Goal: Task Accomplishment & Management: Use online tool/utility

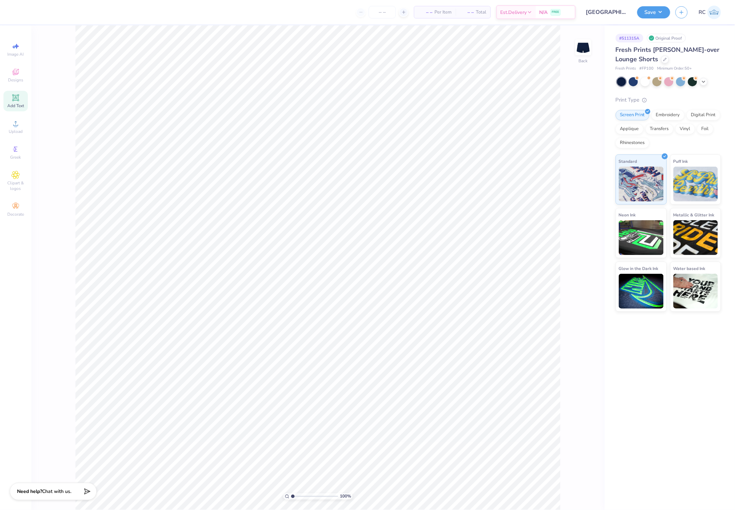
click at [18, 97] on icon at bounding box center [15, 98] width 8 height 8
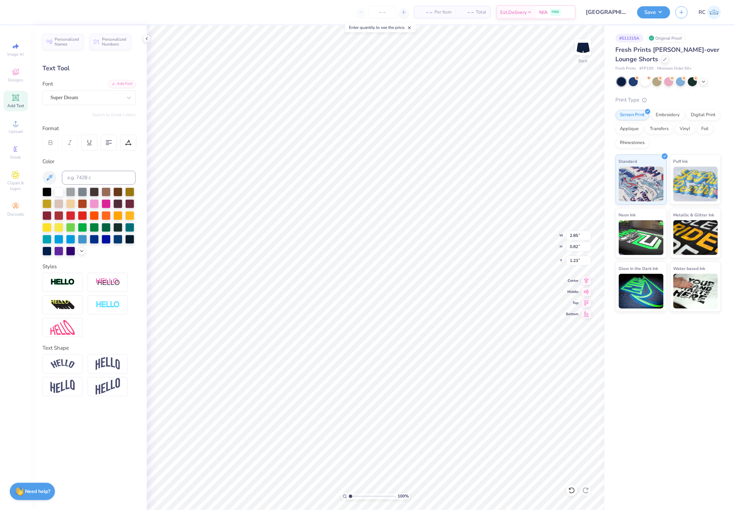
type input "1.23"
type input "7.00"
type input "2.03"
type input "1.89"
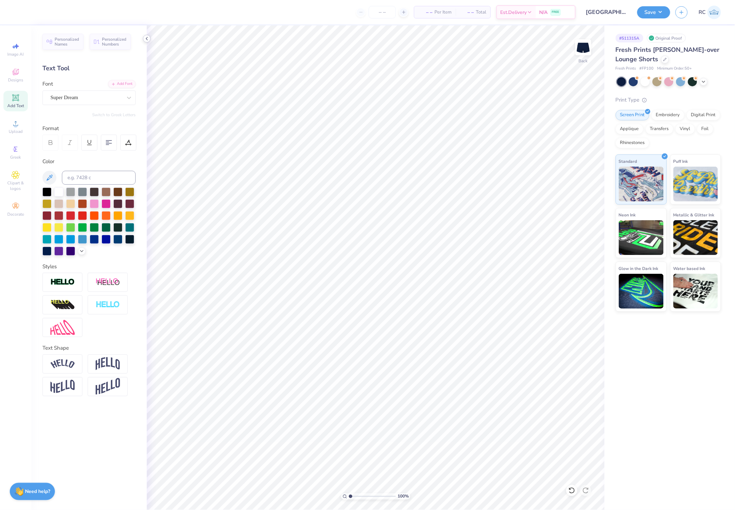
click at [146, 39] on icon at bounding box center [147, 39] width 6 height 6
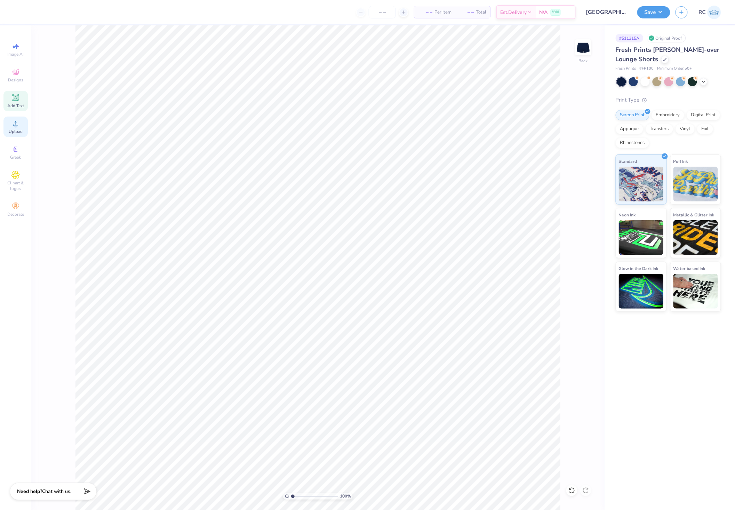
click at [15, 130] on span "Upload" at bounding box center [16, 132] width 14 height 6
click at [16, 134] on span "Upload" at bounding box center [16, 132] width 14 height 6
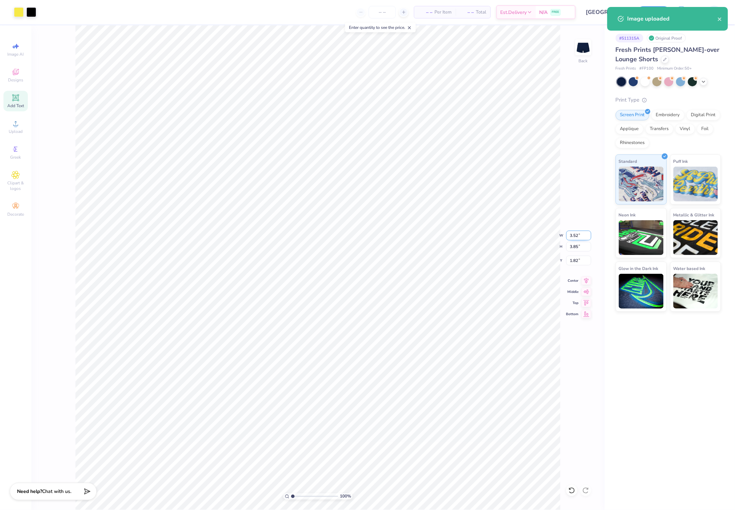
click at [586, 235] on input "3.52" at bounding box center [578, 236] width 25 height 10
click at [583, 233] on input "3.52" at bounding box center [578, 236] width 25 height 10
type input "5.92"
type input "6.50"
type input "0.50"
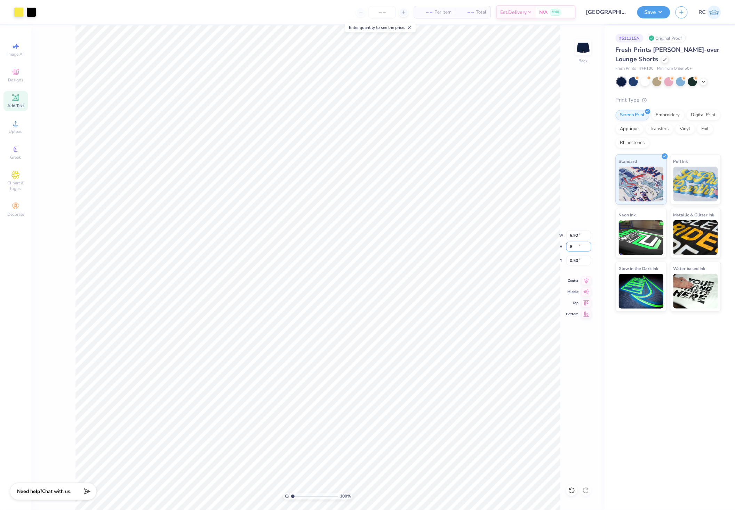
type input "6"
type input "5.47"
type input "6.00"
type input "1.00"
click at [580, 260] on input "1.00" at bounding box center [578, 261] width 25 height 10
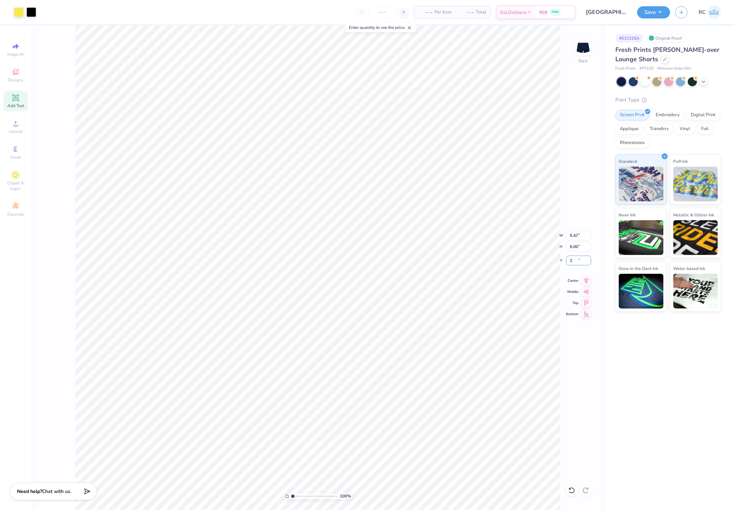
type input "1.00"
click at [555, 258] on div "100 % Back W 5.47 5.47 " H 6.00 6.00 " Y 1.00 1.00 " Center Middle Top Bottom" at bounding box center [317, 267] width 573 height 484
click at [577, 259] on input "1.00" at bounding box center [578, 261] width 25 height 10
type input "1.5"
click at [581, 257] on input "1.5" at bounding box center [578, 261] width 25 height 10
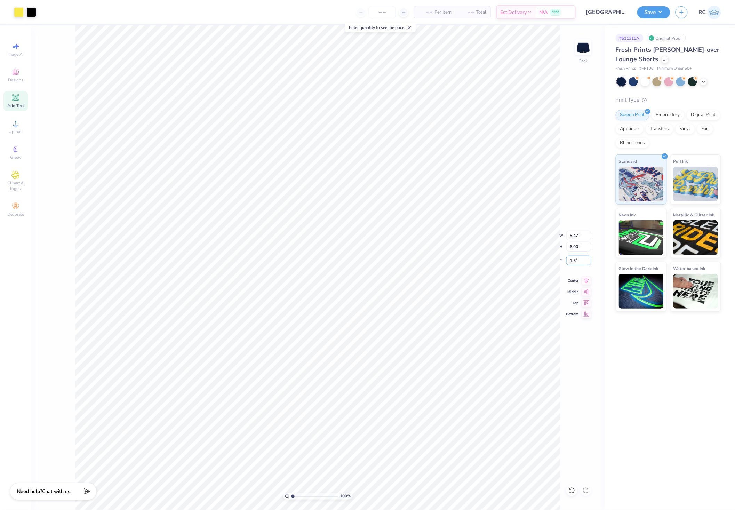
click at [554, 261] on div "100 % Back W 5.47 5.47 " H 6.00 6.00 " Y 1.5 1.5 " Center Middle Top Bottom" at bounding box center [317, 267] width 573 height 484
click at [581, 260] on input "1.00" at bounding box center [578, 261] width 25 height 10
drag, startPoint x: 577, startPoint y: 261, endPoint x: 571, endPoint y: 261, distance: 5.9
click at [571, 261] on input "1.00" at bounding box center [578, 261] width 25 height 10
type input "1"
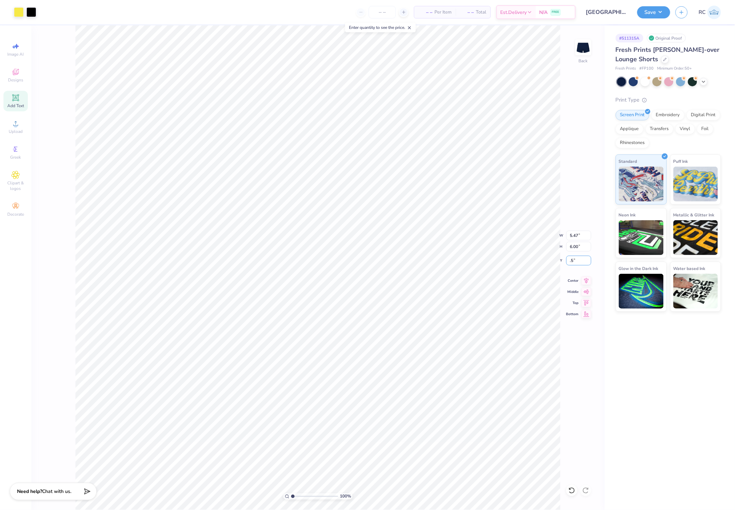
type input "0.50"
click at [9, 132] on span "Upload" at bounding box center [16, 132] width 14 height 6
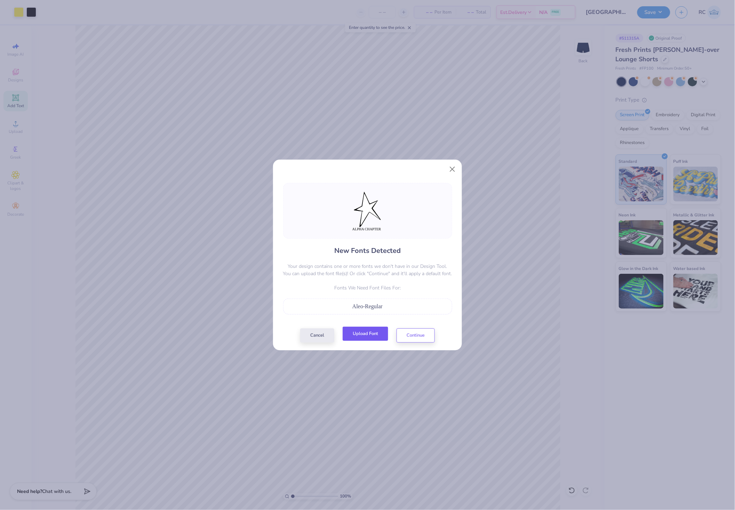
click at [377, 331] on button "Upload Font" at bounding box center [365, 333] width 46 height 14
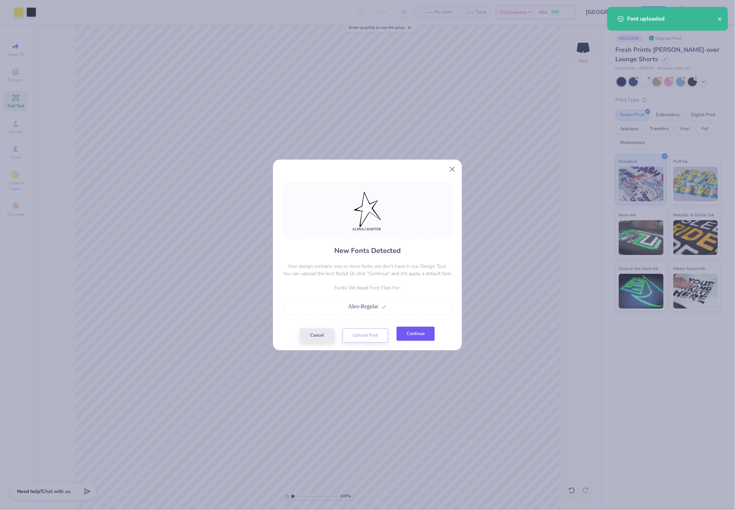
click at [431, 338] on button "Continue" at bounding box center [415, 333] width 38 height 14
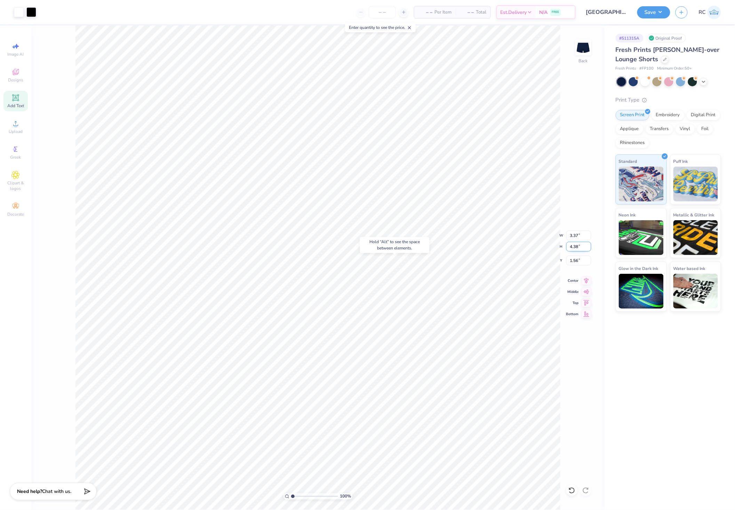
click at [584, 247] on input "4.38" at bounding box center [578, 247] width 25 height 10
type input "6"
type input "4.62"
type input "6.00"
type input "0.50"
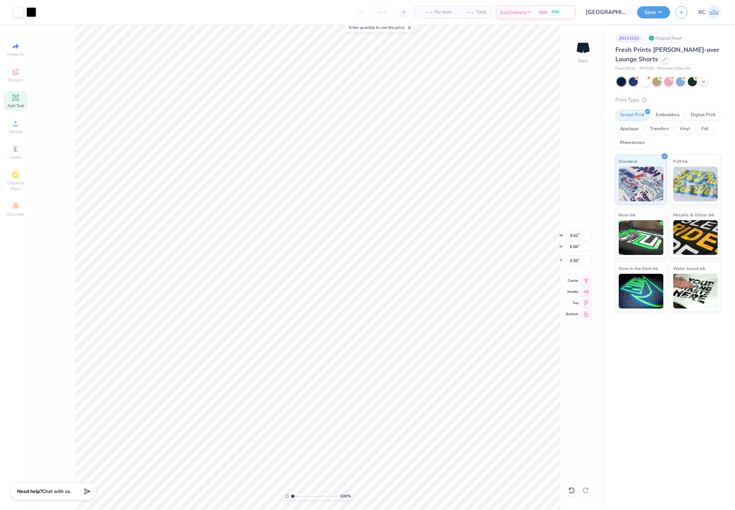
click at [571, 405] on div "100 % Back W 4.62 4.62 " H 6.00 6.00 " Y 0.50 0.50 " Center Middle Top Bottom" at bounding box center [317, 267] width 573 height 484
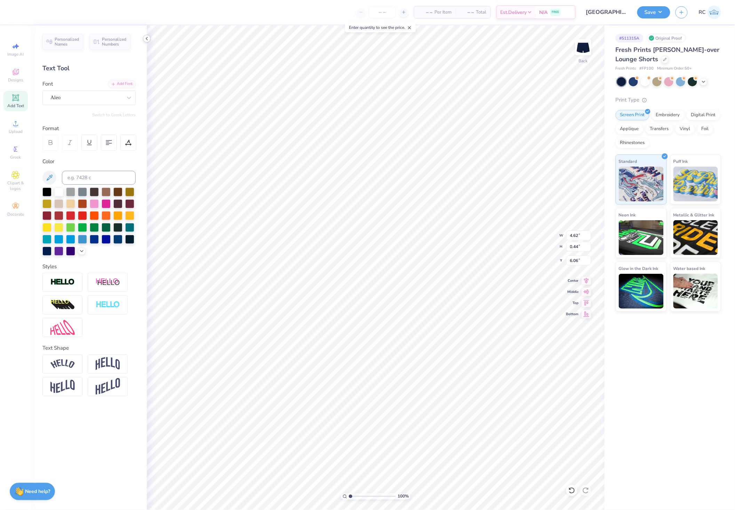
click at [147, 39] on icon at bounding box center [147, 39] width 6 height 6
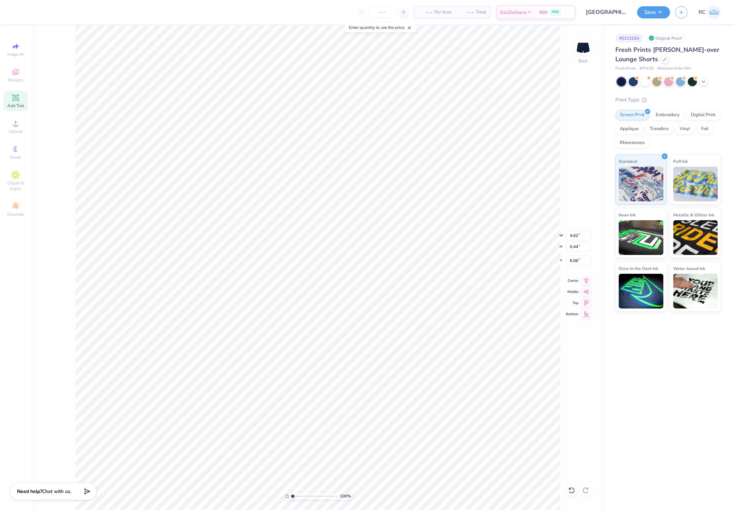
click at [620, 434] on div "# 511315A Original Proof Fresh Prints [PERSON_NAME]-over Lounge Shorts Fresh Pr…" at bounding box center [669, 267] width 130 height 484
click at [566, 397] on div "100 % Back W 4.14 4.14 " H 5.43 5.43 " Y 0.50 0.50 " Center Middle Top Bottom" at bounding box center [317, 267] width 573 height 484
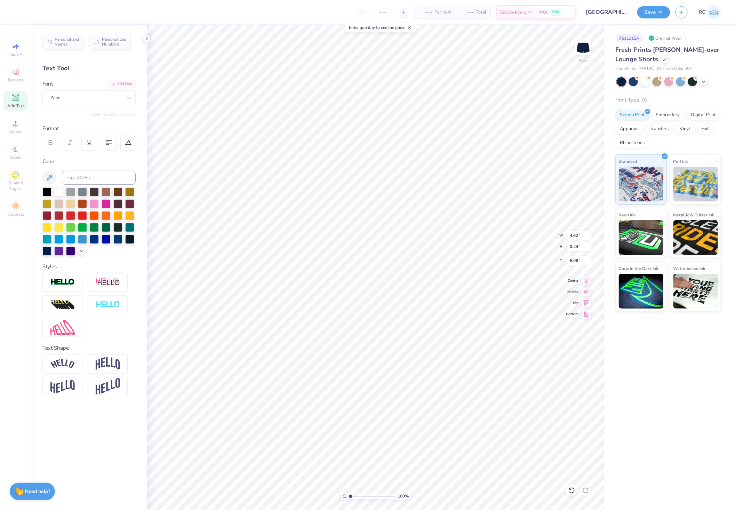
type input "6.00"
type input "0.50"
click at [656, 391] on div "# 511315A Original Proof Fresh Prints [PERSON_NAME]-over Lounge Shorts Fresh Pr…" at bounding box center [669, 267] width 130 height 484
click at [656, 399] on div "# 511315A Original Proof Fresh Prints [PERSON_NAME]-over Lounge Shorts Fresh Pr…" at bounding box center [669, 267] width 130 height 484
type input "4.14"
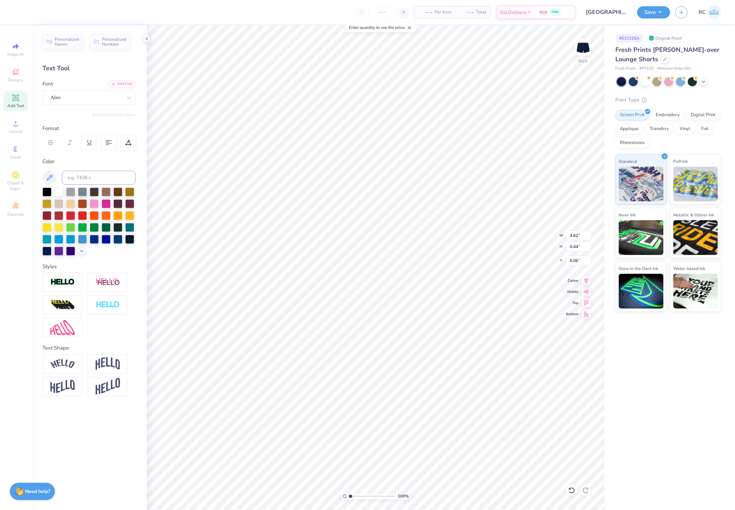
type input "5.43"
type input "0.50"
click at [582, 245] on input "5.43" at bounding box center [578, 247] width 25 height 10
type input "5.47"
click at [582, 250] on input "6.00" at bounding box center [578, 247] width 25 height 10
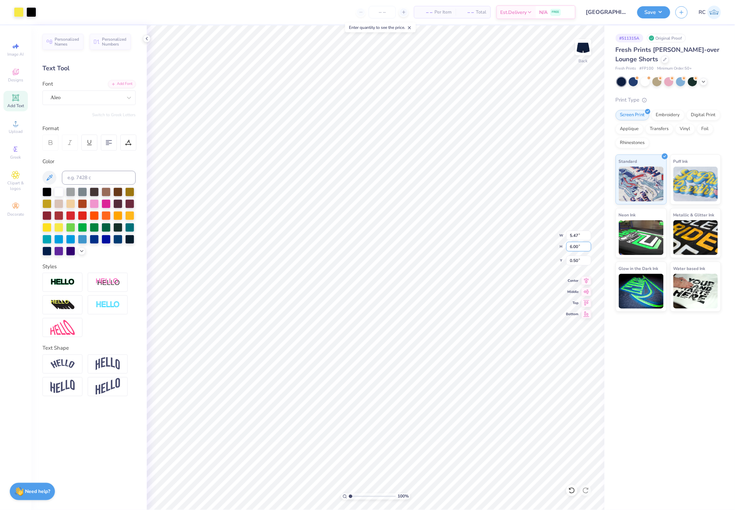
paste input "5.43"
type input "5.43"
type input "4.95"
type input "0.78"
click at [623, 406] on div "# 511315A Original Proof Fresh Prints [PERSON_NAME]-over Lounge Shorts Fresh Pr…" at bounding box center [669, 267] width 130 height 484
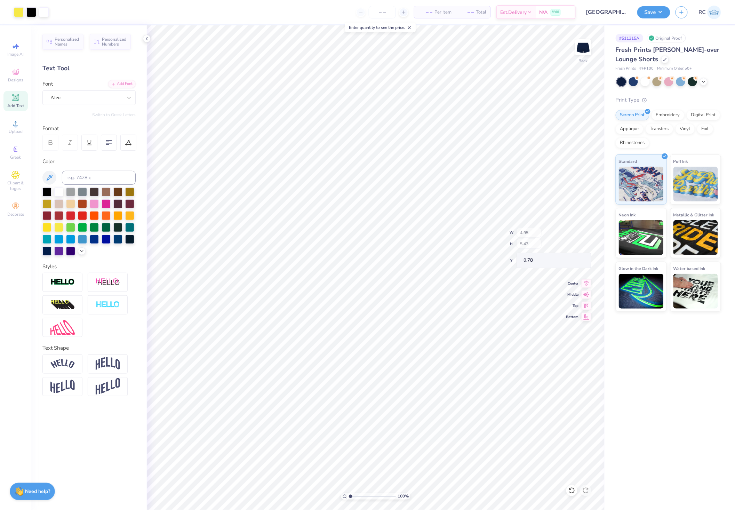
click at [645, 383] on div "# 511315A Original Proof Fresh Prints [PERSON_NAME]-over Lounge Shorts Fresh Pr…" at bounding box center [669, 267] width 130 height 484
click at [56, 192] on div at bounding box center [58, 191] width 9 height 9
type input "4.58"
type input "0.40"
type input "6.11"
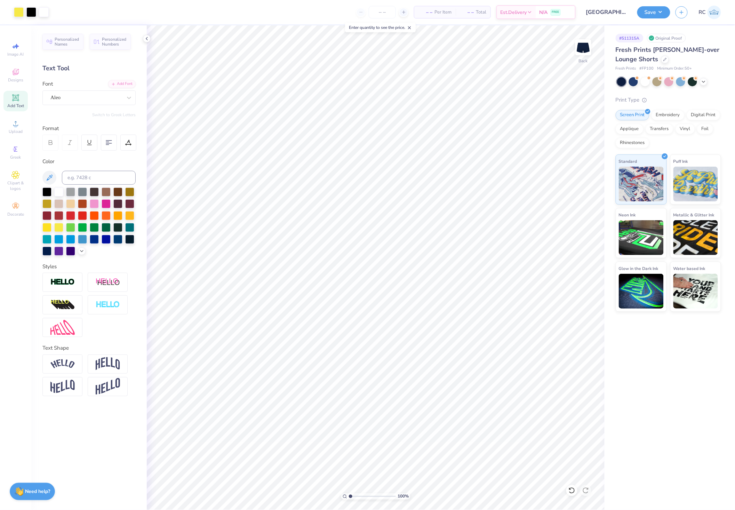
click at [642, 408] on div "# 511315A Original Proof Fresh Prints [PERSON_NAME]-over Lounge Shorts Fresh Pr…" at bounding box center [669, 267] width 130 height 484
click at [147, 36] on icon at bounding box center [147, 39] width 6 height 6
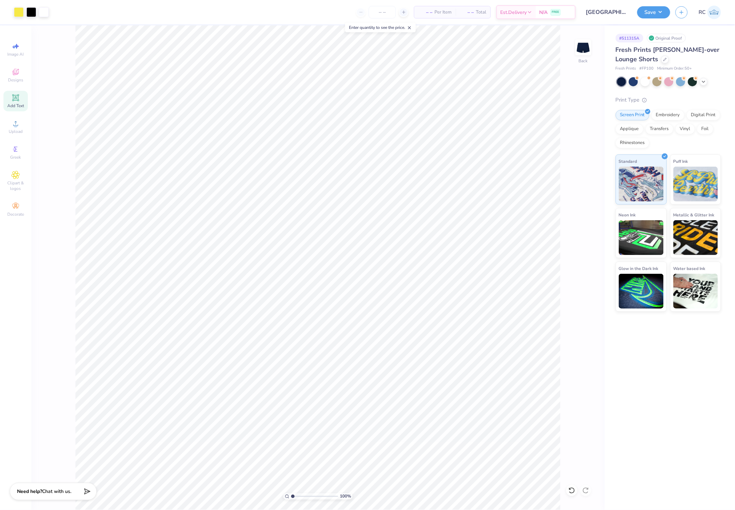
click at [562, 401] on div "100 % Back" at bounding box center [317, 267] width 573 height 484
type input "0.77"
click at [30, 457] on div "Image AI Designs Add Text Upload Greek Clipart & logos Decorate" at bounding box center [15, 267] width 31 height 484
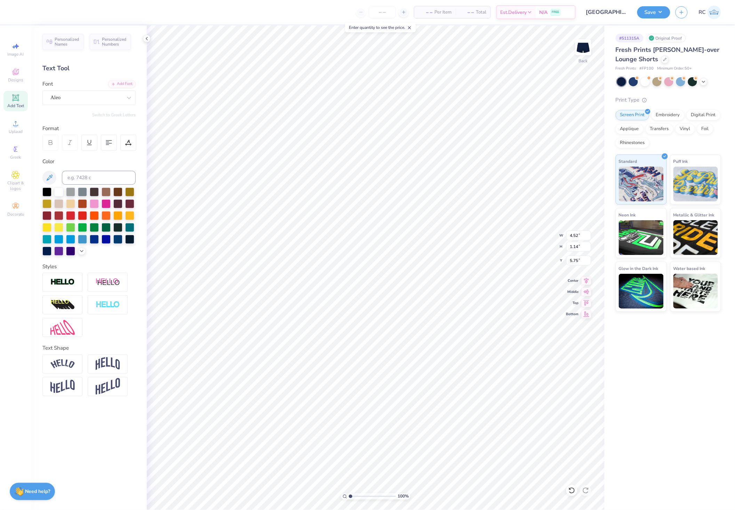
type input "4.52"
type input "1.14"
type input "5.63"
click at [606, 452] on div "# 511315A Original Proof Fresh Prints [PERSON_NAME]-over Lounge Shorts Fresh Pr…" at bounding box center [669, 267] width 130 height 484
type input "4.46"
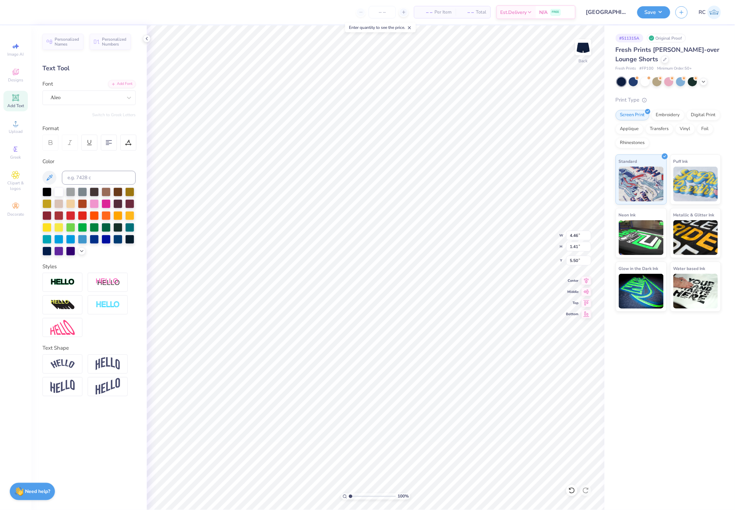
type input "1.41"
type input "5.50"
click at [626, 423] on div "# 511315A Original Proof Fresh Prints [PERSON_NAME]-over Lounge Shorts Fresh Pr…" at bounding box center [669, 267] width 130 height 484
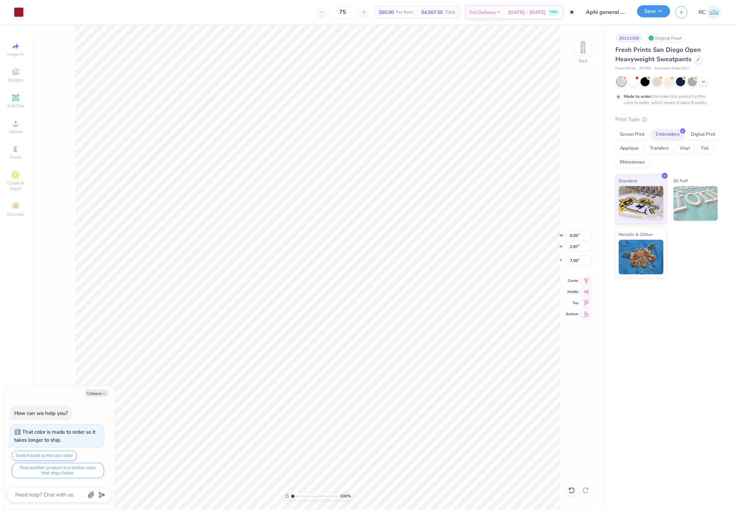
click at [655, 14] on button "Save" at bounding box center [653, 11] width 33 height 12
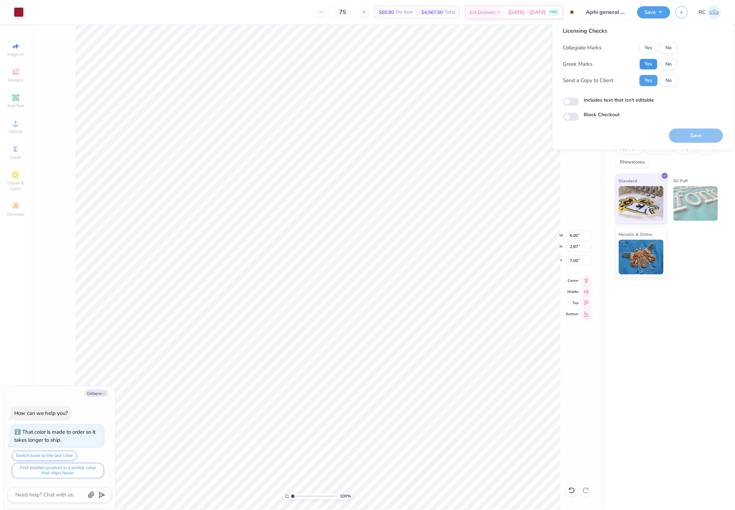
click at [649, 62] on button "Yes" at bounding box center [648, 64] width 18 height 11
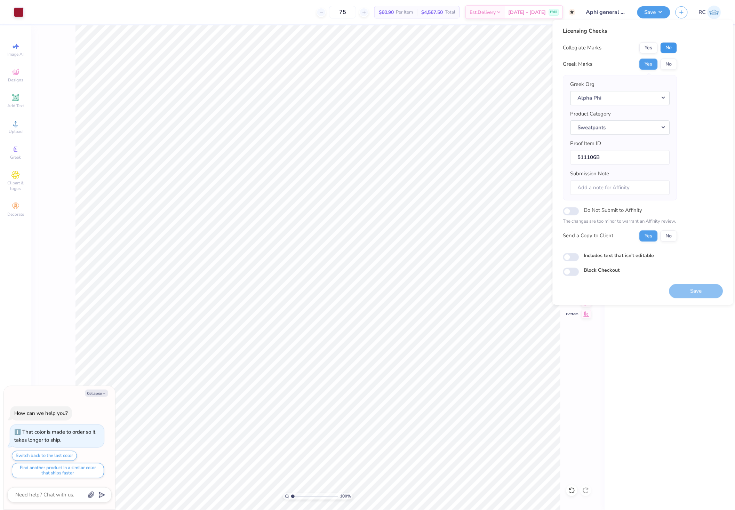
click at [668, 49] on button "No" at bounding box center [668, 47] width 17 height 11
click at [691, 291] on button "Save" at bounding box center [696, 291] width 54 height 14
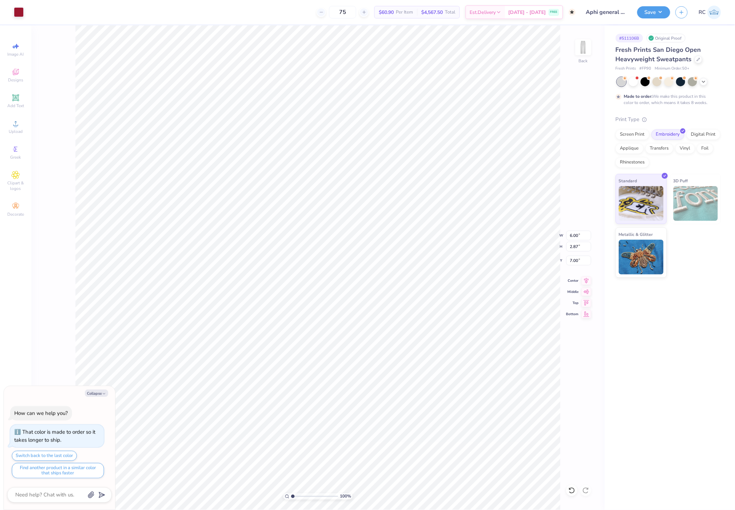
type textarea "x"
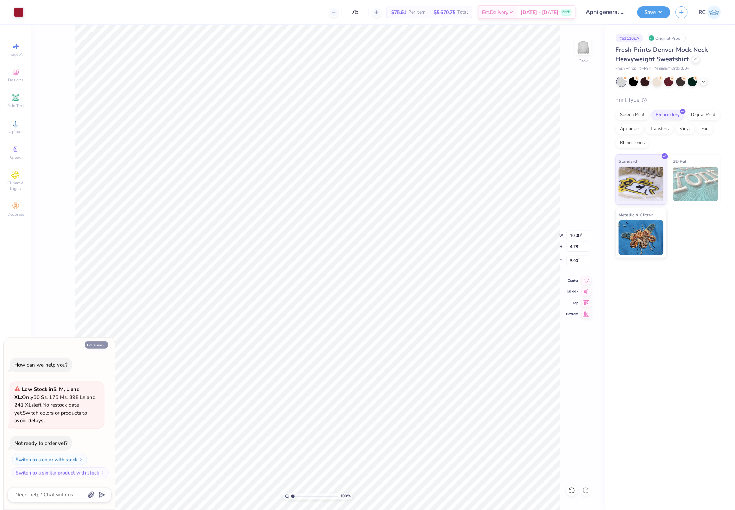
click at [94, 344] on button "Collapse" at bounding box center [96, 344] width 23 height 7
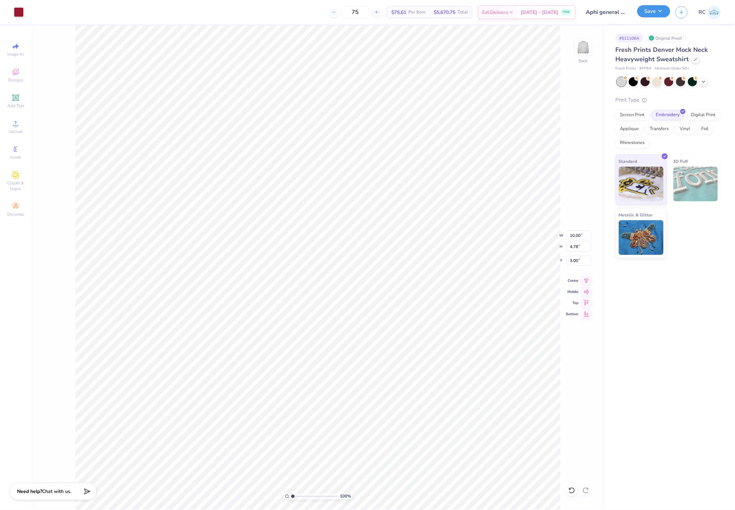
click at [656, 15] on button "Save" at bounding box center [653, 11] width 33 height 12
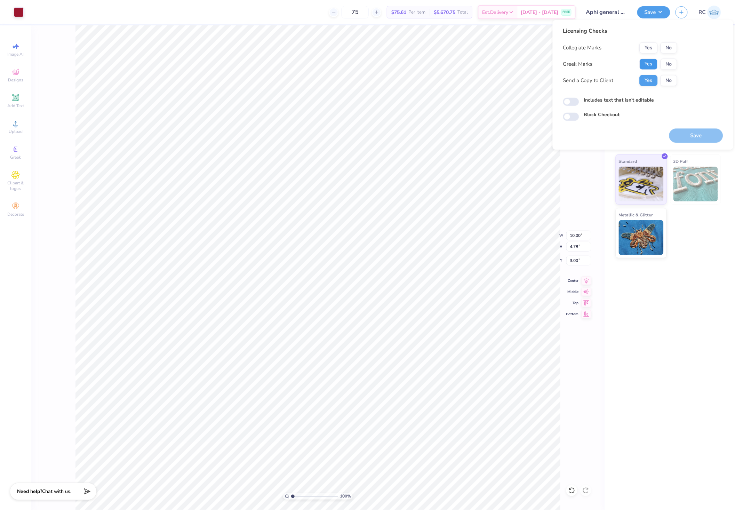
click at [642, 64] on button "Yes" at bounding box center [648, 64] width 18 height 11
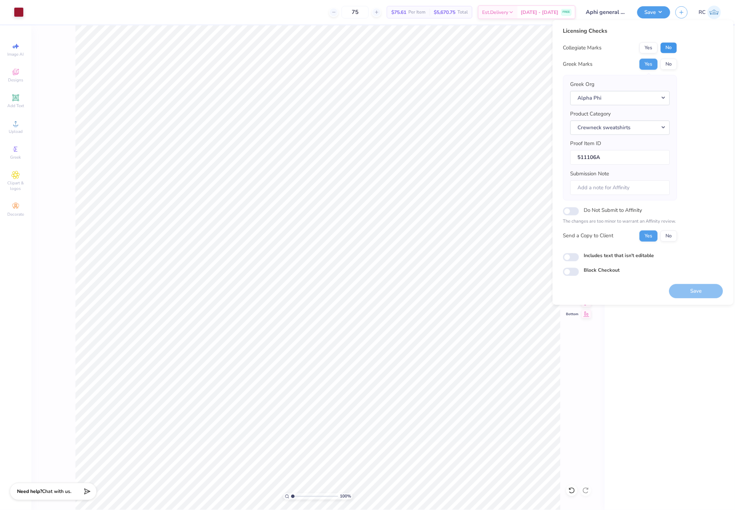
click at [675, 48] on button "No" at bounding box center [668, 47] width 17 height 11
click at [692, 291] on button "Save" at bounding box center [696, 291] width 54 height 14
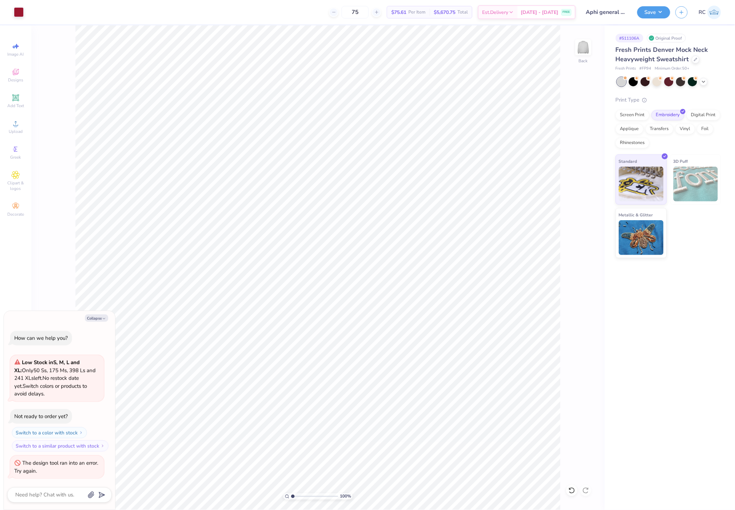
type textarea "x"
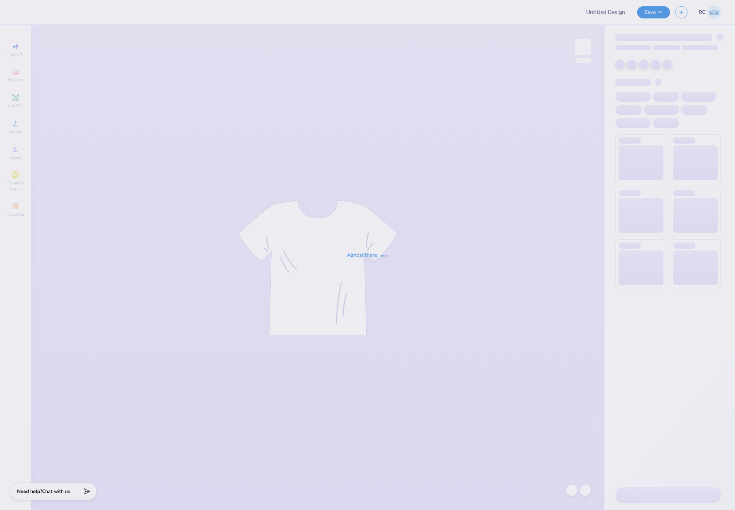
type input "Aphi general merch drop"
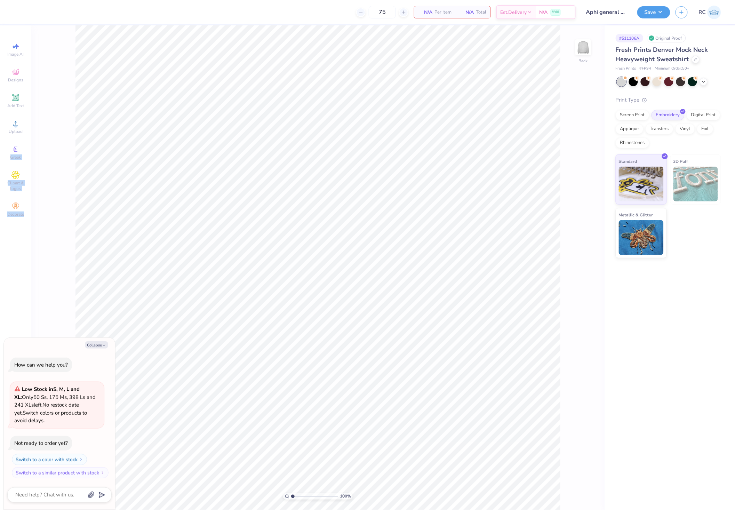
drag, startPoint x: 19, startPoint y: 152, endPoint x: 37, endPoint y: 134, distance: 24.6
click at [37, 134] on div "75 N/A Per Item N/A Total Est. Delivery N/A FREE Design Title Aphi general merc…" at bounding box center [367, 255] width 735 height 510
click at [11, 123] on icon at bounding box center [15, 123] width 8 height 8
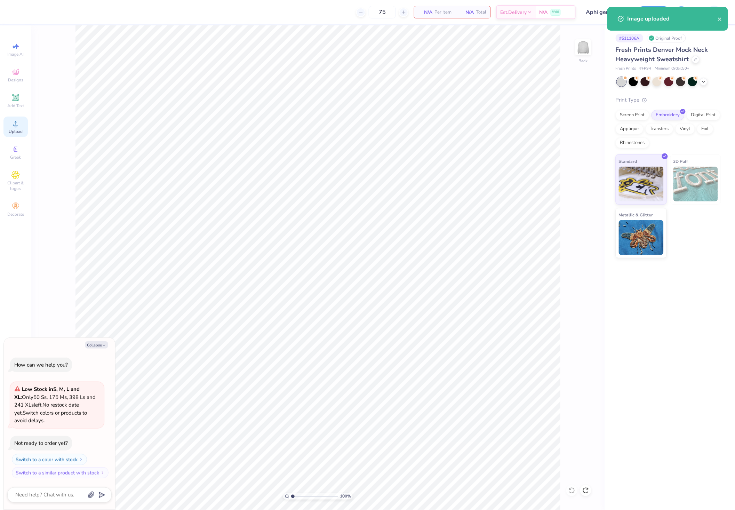
click at [21, 130] on span "Upload" at bounding box center [16, 132] width 14 height 6
click at [18, 134] on span "Upload" at bounding box center [16, 132] width 14 height 6
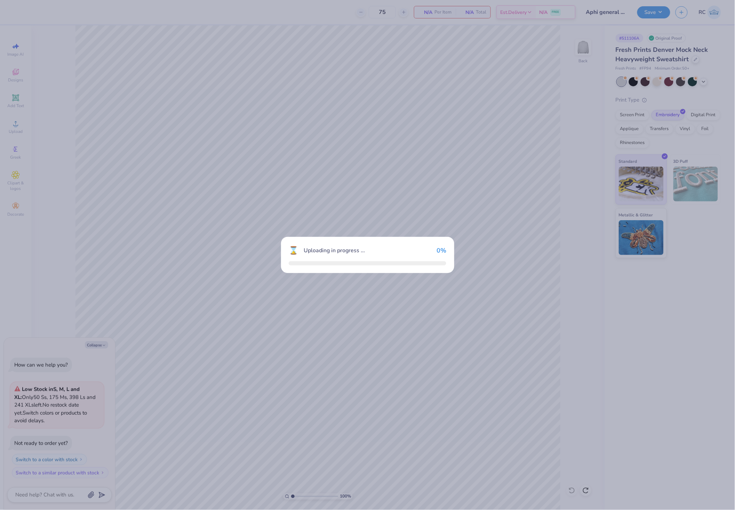
type textarea "x"
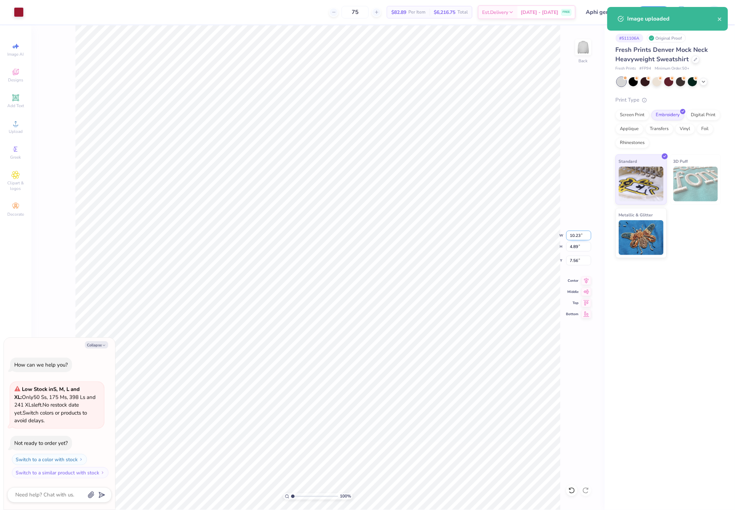
click at [574, 233] on input "10.23" at bounding box center [578, 236] width 25 height 10
type input "10"
type textarea "x"
type input "10.00"
type input "4.78"
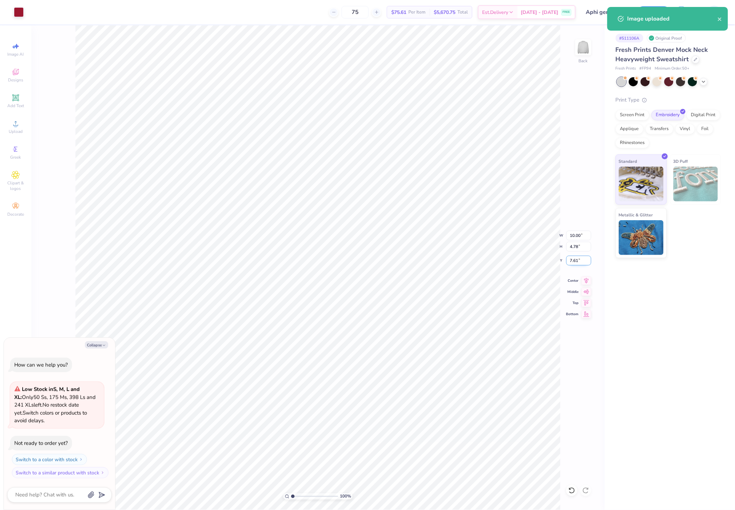
click at [575, 259] on input "7.61" at bounding box center [578, 261] width 25 height 10
type input "3"
type textarea "x"
type input "3.00"
click at [667, 13] on button "Save" at bounding box center [653, 11] width 33 height 12
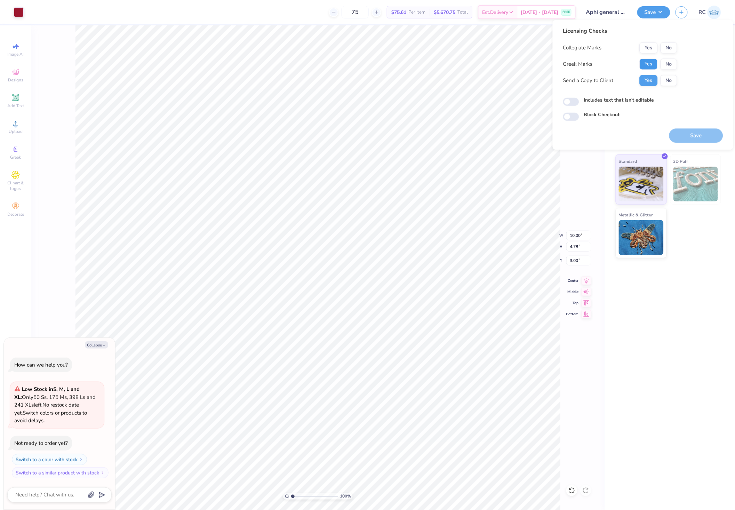
click at [650, 67] on button "Yes" at bounding box center [648, 64] width 18 height 11
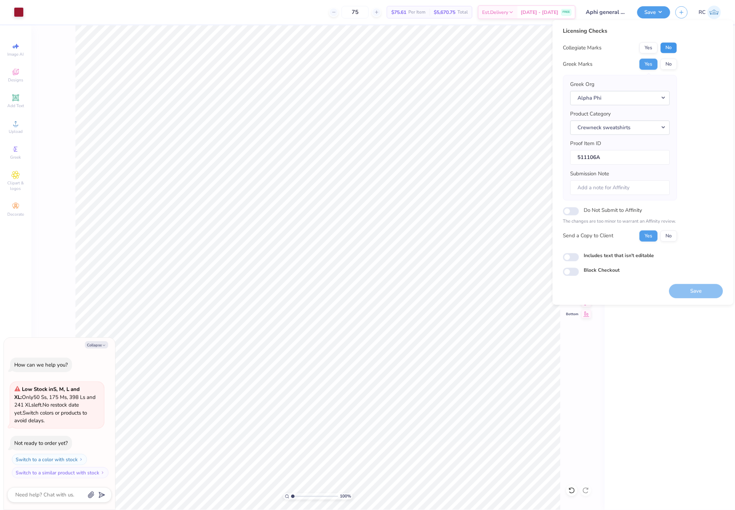
click at [669, 48] on button "No" at bounding box center [668, 47] width 17 height 11
click at [696, 296] on button "Save" at bounding box center [696, 291] width 54 height 14
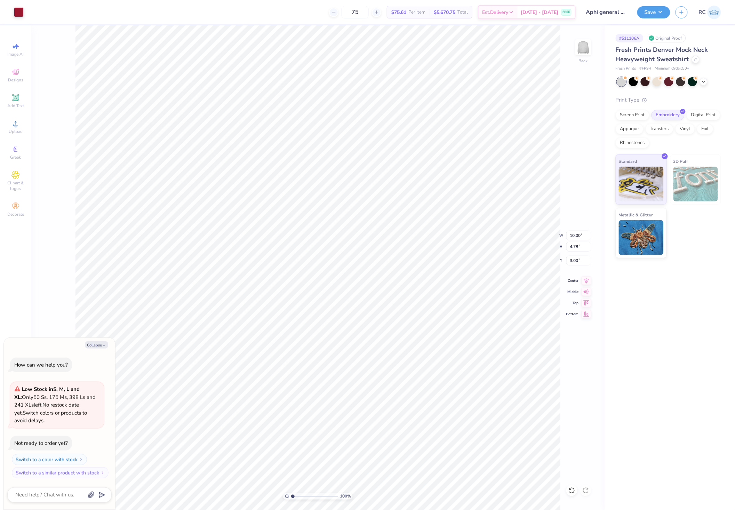
type textarea "x"
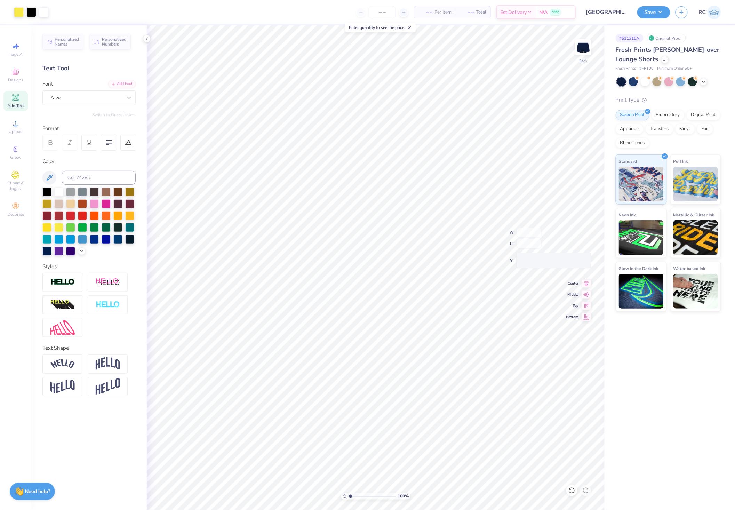
click at [642, 371] on div "# 511315A Original Proof Fresh Prints [PERSON_NAME]-over Lounge Shorts Fresh Pr…" at bounding box center [669, 267] width 130 height 484
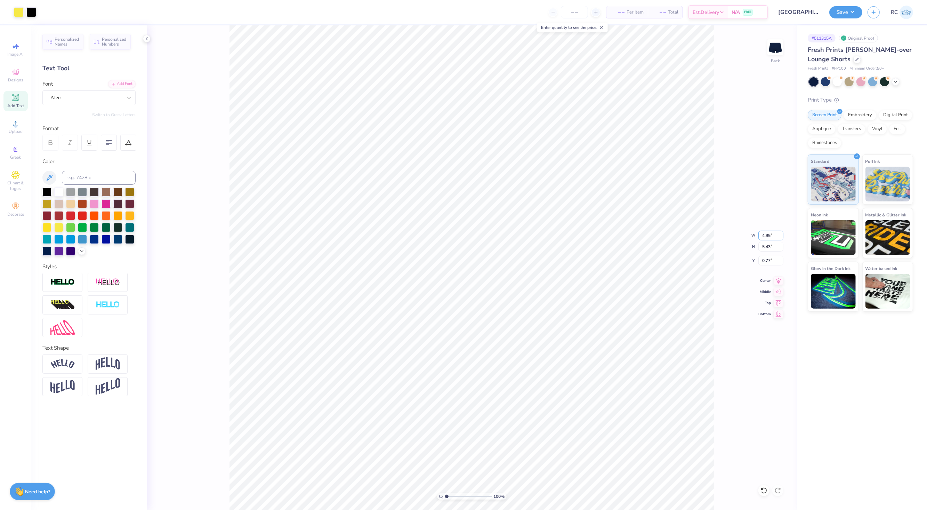
drag, startPoint x: 774, startPoint y: 236, endPoint x: 776, endPoint y: 254, distance: 17.5
click at [734, 237] on div "100 % Back W 4.95 4.95 " H 5.43 5.43 " Y 0.77 0.77 " Center Middle Top Bottom" at bounding box center [472, 267] width 650 height 484
click at [734, 249] on div "100 % Back" at bounding box center [472, 267] width 650 height 484
drag, startPoint x: 774, startPoint y: 249, endPoint x: 759, endPoint y: 248, distance: 14.6
click at [734, 248] on input "5.43" at bounding box center [770, 247] width 25 height 10
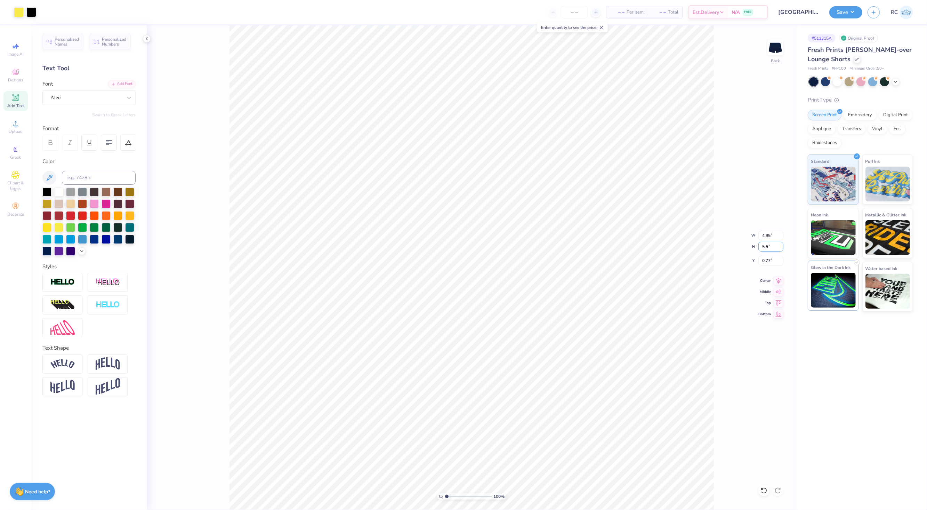
type input "5.5"
type input "5.01"
type input "5.50"
type input "0.74"
type input "4.14"
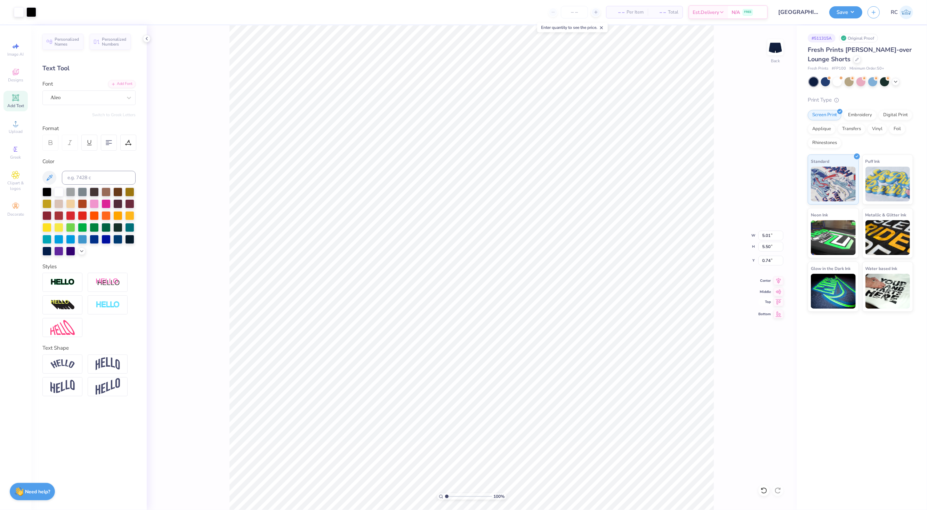
type input "5.43"
type input "0.50"
click at [734, 245] on input "5.43" at bounding box center [770, 247] width 25 height 10
type input "5.5"
type input "4.19"
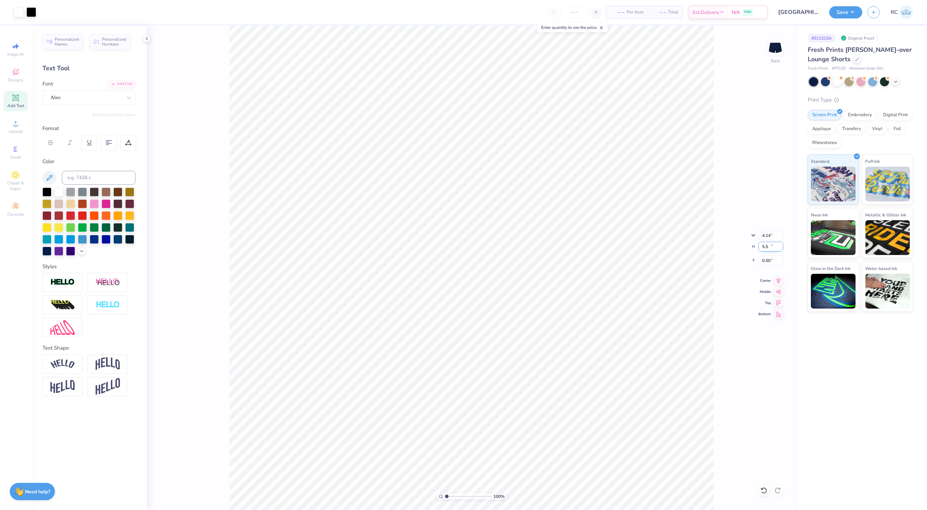
type input "5.50"
click at [720, 395] on div "100 % Back W 4.19 4.19 " H 5.50 5.50 " Y 0.50 0.50 " Center Middle Top Bottom" at bounding box center [472, 267] width 650 height 484
type input "4.71"
type input "6.41"
click at [627, 431] on li "Group" at bounding box center [627, 433] width 55 height 14
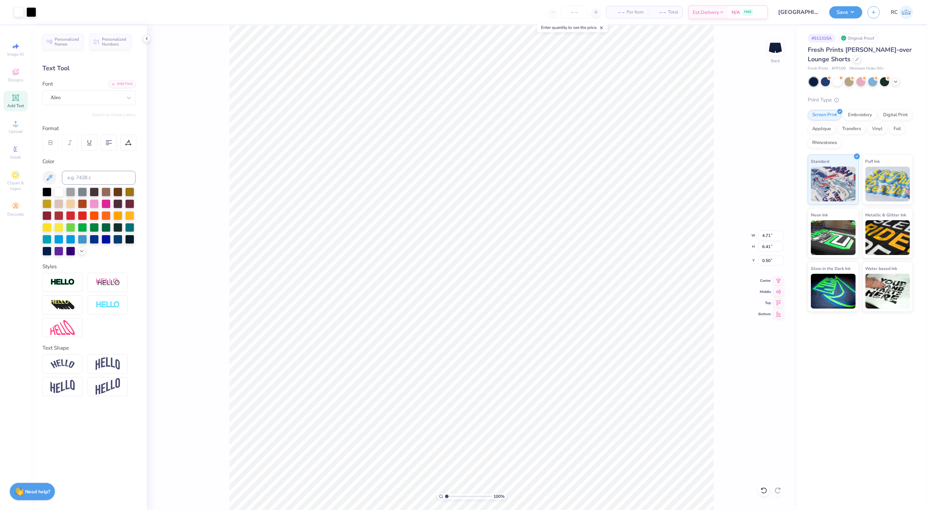
click at [734, 378] on div "100 % Back W 4.71 4.71 " H 6.41 6.41 " Y 0.50 0.50 " Center Middle Top Bottom" at bounding box center [472, 267] width 650 height 484
type input "0.52"
click at [734, 246] on input "6.41" at bounding box center [770, 247] width 25 height 10
type input "6"
type input "4.41"
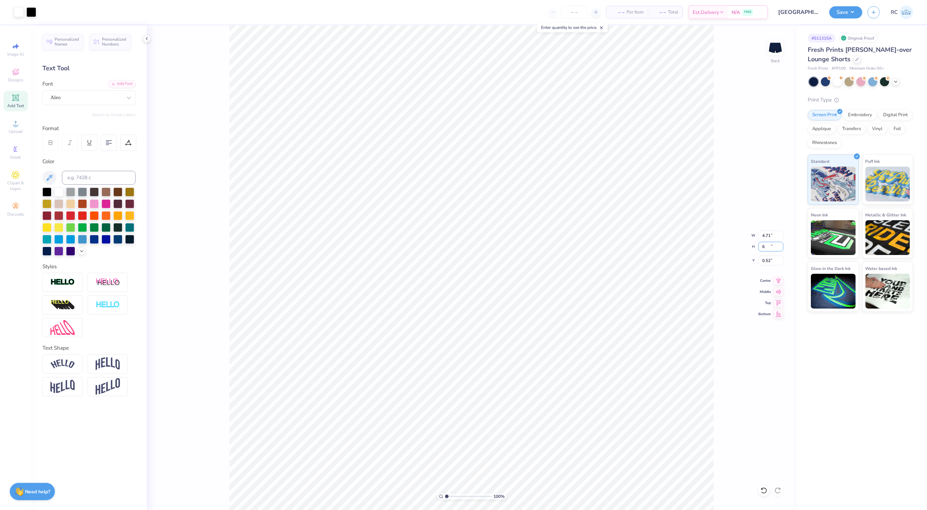
type input "6.00"
type input "0.72"
click at [732, 365] on div "100 % Back W 4.41 4.41 " H 6.00 6.00 " Y 0.72 0.72 " Center Middle Top Bottom" at bounding box center [472, 267] width 650 height 484
click at [734, 404] on div "100 % Back W 4.41 4.41 " H 6.00 6.00 " Y 0.72 0.72 " Center Middle Top Bottom" at bounding box center [472, 267] width 650 height 484
drag, startPoint x: 776, startPoint y: 249, endPoint x: 801, endPoint y: 284, distance: 43.0
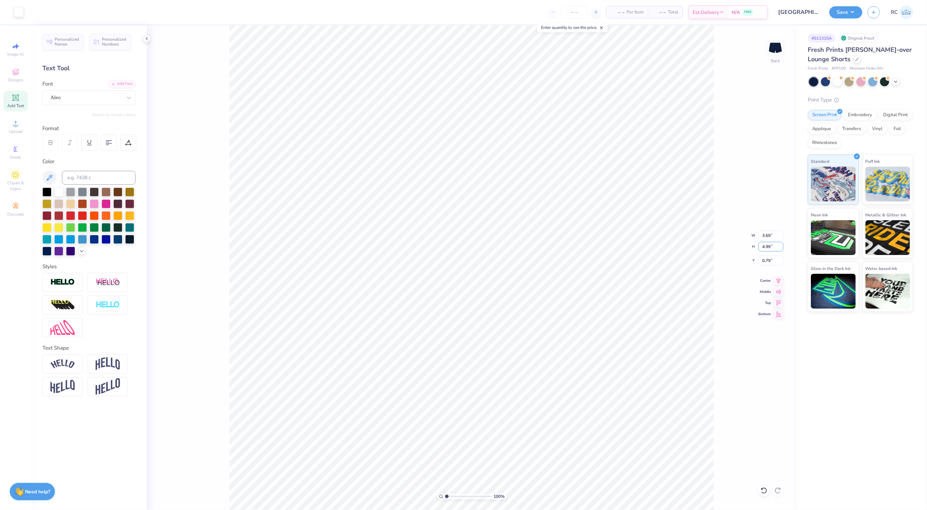
click at [734, 248] on div "100 % Back W 3.69 3.69 " H 4.99 4.99 " Y 0.79 0.79 " Center Middle Top Bottom" at bounding box center [472, 267] width 650 height 484
click at [734, 247] on input "5.50" at bounding box center [770, 247] width 25 height 10
type input "4.99"
type input "4.55"
click at [734, 263] on input "0.99" at bounding box center [770, 261] width 25 height 10
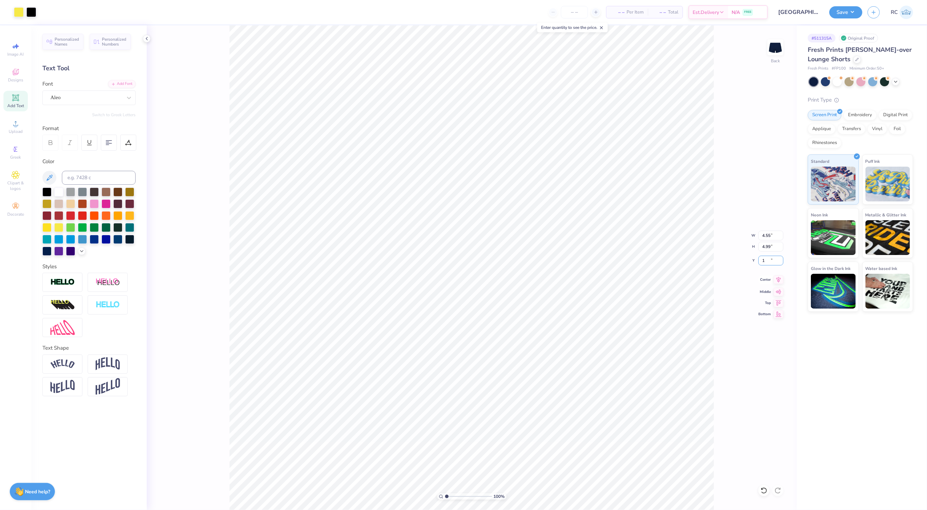
type input "1.00"
type input "3.69"
type input "0.79"
click at [734, 373] on div "100 % Back W 3.69 3.69 " H 4.99 4.99 " Y 0.79 0.79 " Center Middle Top Bottom" at bounding box center [472, 267] width 650 height 484
type input "4.22"
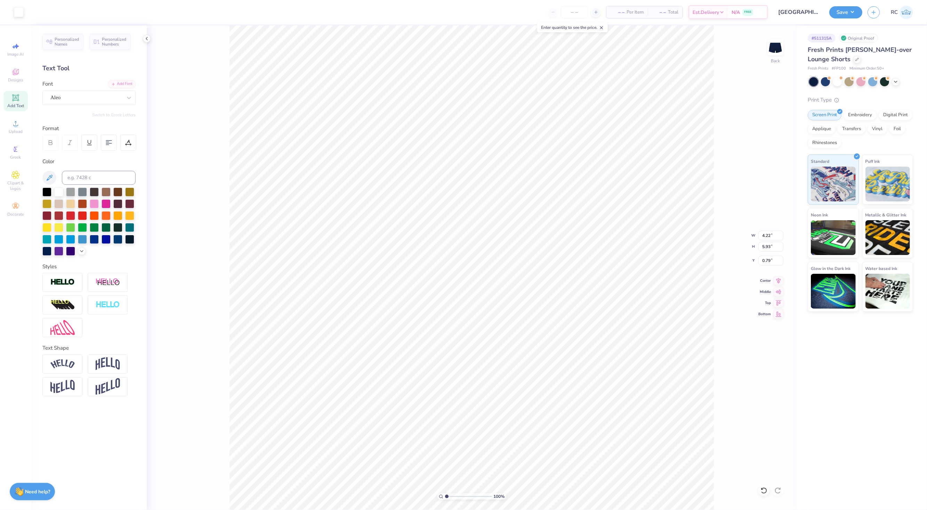
type input "5.93"
type input "3.69"
type input "4.99"
type input "4.22"
type input "5.93"
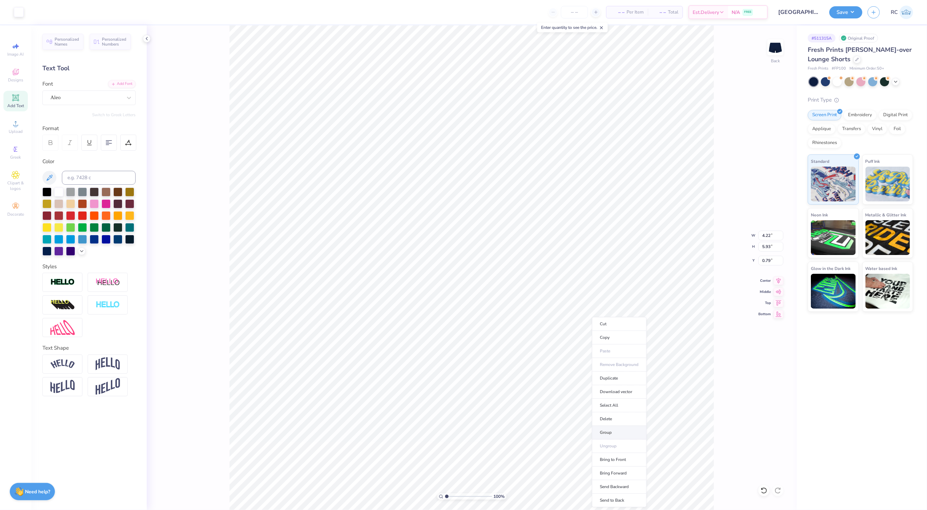
click at [607, 435] on li "Group" at bounding box center [619, 433] width 55 height 14
click at [734, 361] on div "100 % Back W 4.22 4.22 " H 5.93 5.93 " Y 0.79 0.79 " Center Middle Top Bottom" at bounding box center [472, 267] width 650 height 484
click at [734, 363] on div "146 % Back W 4.22 4.22 " H 5.93 5.93 " Y 0.79 0.79 " Center Middle Top Bottom" at bounding box center [472, 267] width 650 height 484
click at [734, 397] on div "# 511315A Original Proof Fresh Prints [PERSON_NAME]-over Lounge Shorts Fresh Pr…" at bounding box center [862, 267] width 130 height 484
click at [734, 482] on div "146 % Back" at bounding box center [472, 267] width 650 height 484
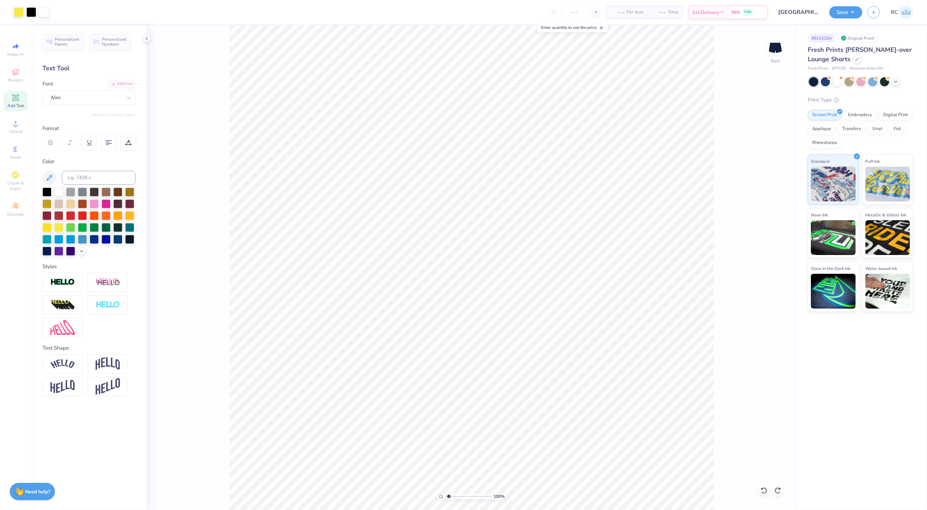
type input "1"
click at [501, 203] on div "100 % Back" at bounding box center [472, 267] width 650 height 484
drag, startPoint x: 715, startPoint y: 451, endPoint x: 761, endPoint y: 489, distance: 59.5
click at [734, 508] on div "100 % Back" at bounding box center [472, 267] width 650 height 484
type input "4.41"
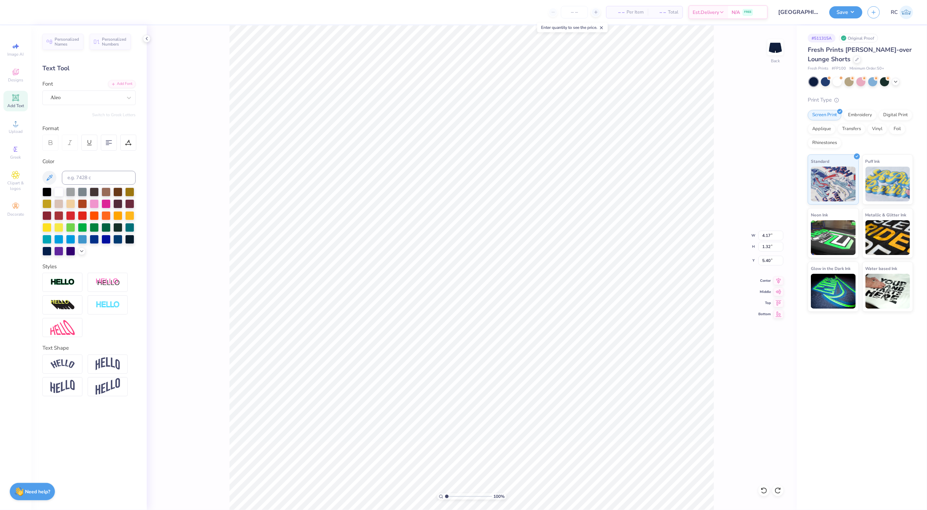
type input "6.00"
type input "0.72"
click at [734, 499] on div "Art colors – – Per Item – – Total Est. Delivery N/A FREE Design Title Cornell U…" at bounding box center [463, 255] width 927 height 510
click at [626, 420] on li "Group" at bounding box center [630, 422] width 55 height 14
type input "5.01"
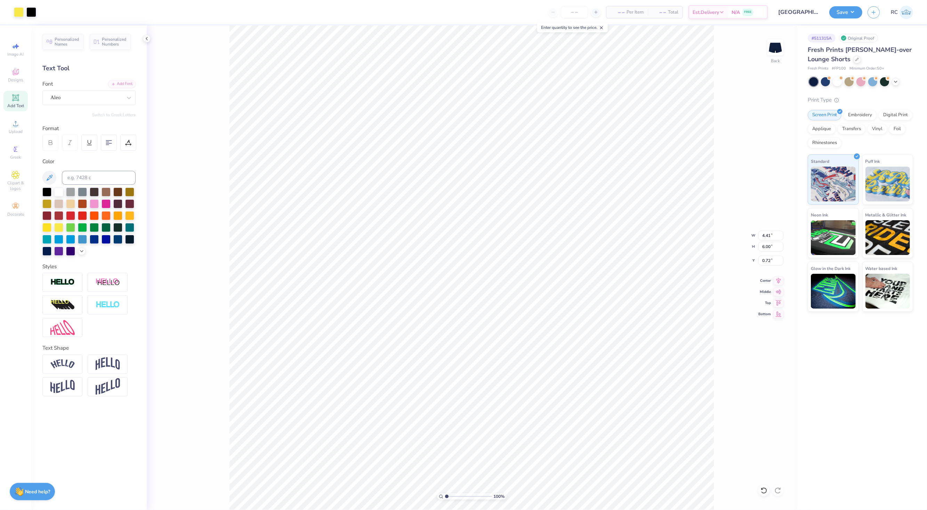
type input "5.50"
type input "0.74"
click at [734, 383] on div "100 % Back W 5.01 5.01 " H 5.50 5.50 " Y 0.74 0.74 " Center Middle Top Bottom" at bounding box center [472, 267] width 650 height 484
type input "4.41"
type input "6.00"
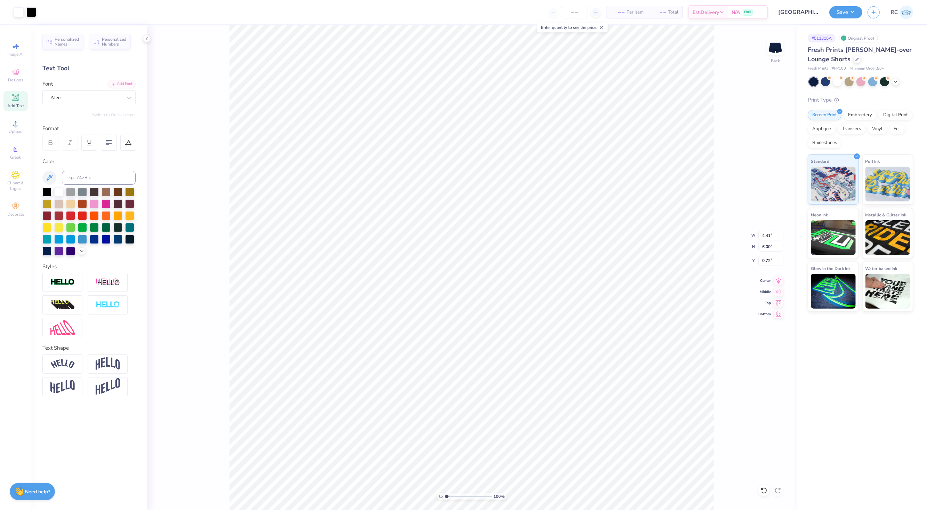
type input "0.72"
type input "5.01"
type input "5.50"
type input "0.74"
click at [734, 250] on input "5.50" at bounding box center [770, 247] width 25 height 10
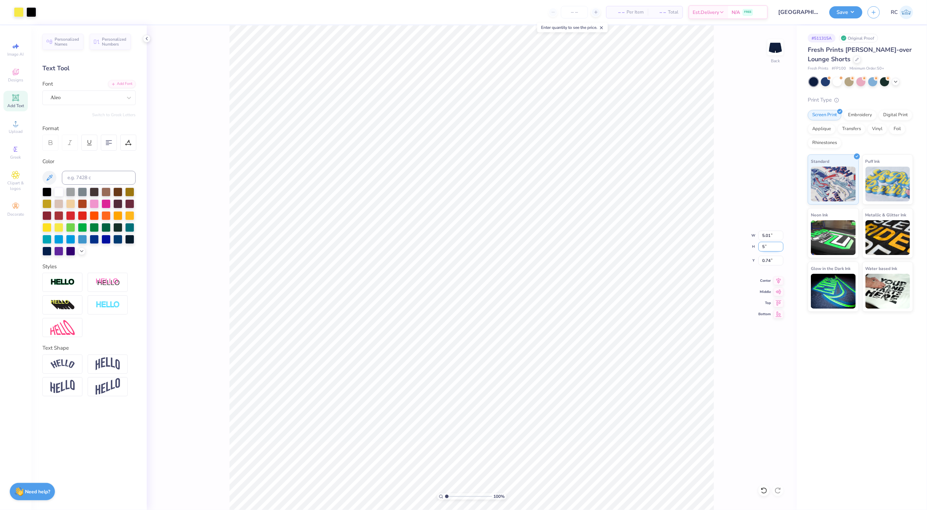
type input "5"
type input "4.56"
type input "5.00"
click at [734, 263] on input "0.99" at bounding box center [770, 261] width 25 height 10
type input "1.00"
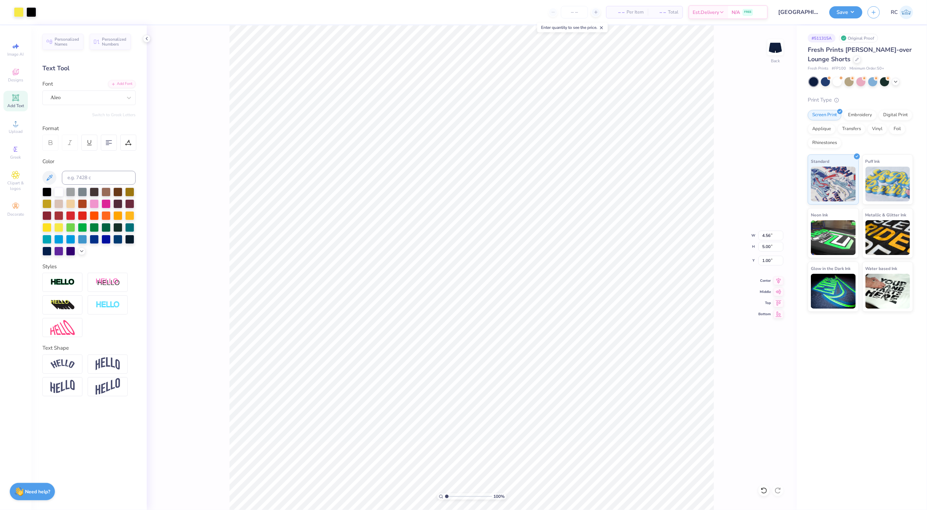
click at [721, 359] on div "100 % Back W 4.56 4.56 " H 5.00 5.00 " Y 1.00 1.00 " Center Middle Top Bottom" at bounding box center [472, 267] width 650 height 484
click at [734, 369] on div "100 % Back W 4.41 4.41 " H 6.00 6.00 " Y 0.72 0.72 " Center Middle Top Bottom" at bounding box center [472, 267] width 650 height 484
type input "4.56"
type input "5.00"
type input "1.00"
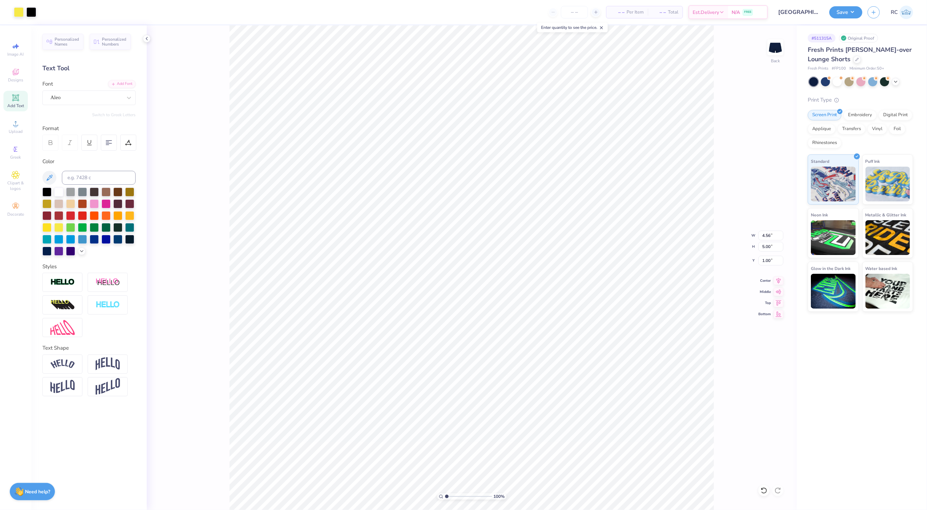
click at [734, 374] on div "100 % Back W 4.56 4.56 " H 5.00 5.00 " Y 1.00 1.00 " Center Middle Top Bottom" at bounding box center [472, 267] width 650 height 484
type input "5.68"
type input "4.21"
type input "1.19"
type input "5.70"
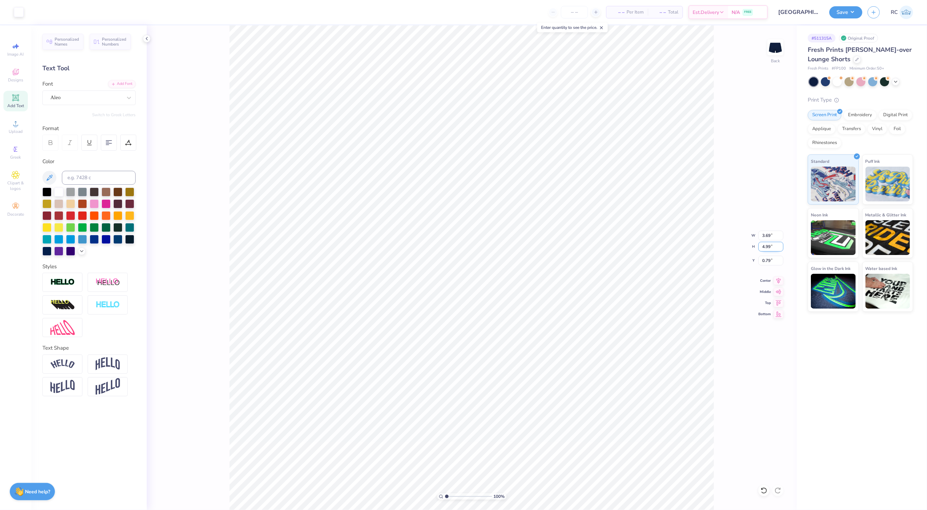
click at [734, 249] on input "4.99" at bounding box center [770, 247] width 25 height 10
type input "5"
type input "3.70"
type input "5.00"
click at [734, 261] on input "0.79" at bounding box center [770, 261] width 25 height 10
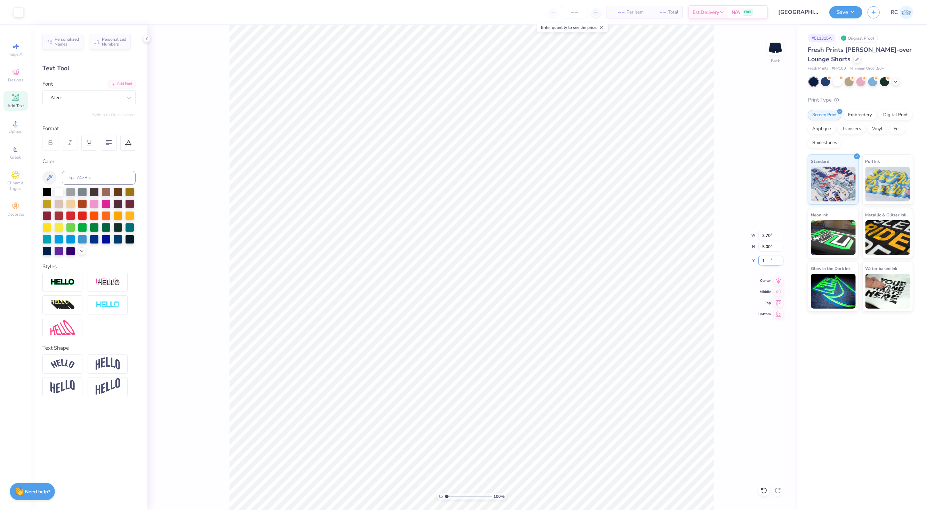
type input "1.00"
click at [210, 245] on div "100 % Back" at bounding box center [472, 267] width 650 height 484
